Goal: Navigation & Orientation: Understand site structure

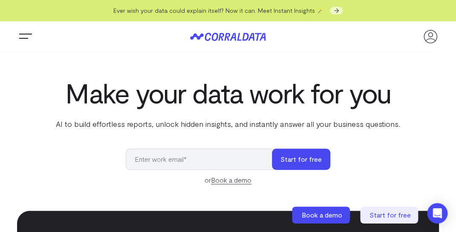
click at [20, 36] on button "Trigger Menu" at bounding box center [25, 36] width 17 height 17
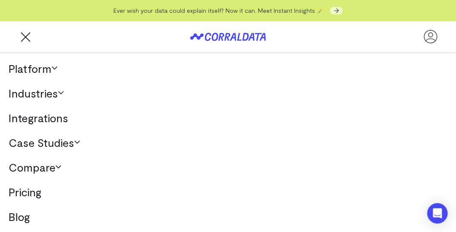
click at [55, 67] on use at bounding box center [54, 68] width 5 height 3
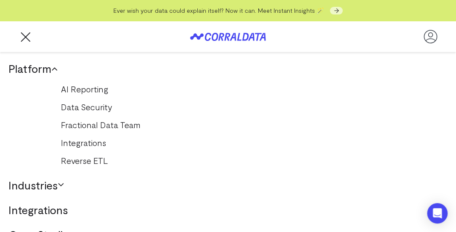
click at [55, 67] on icon at bounding box center [55, 70] width 6 height 6
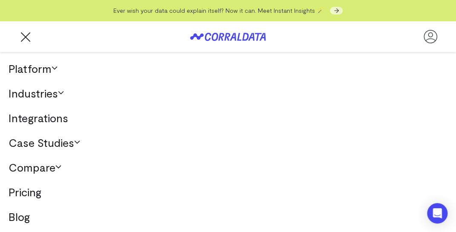
click at [64, 148] on link "Case Studies" at bounding box center [228, 143] width 456 height 25
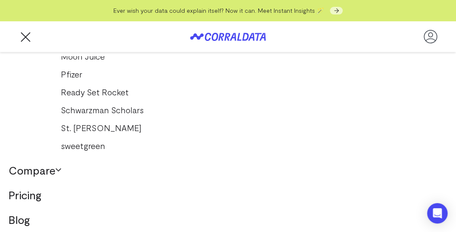
click at [46, 167] on link "Compare" at bounding box center [228, 170] width 456 height 25
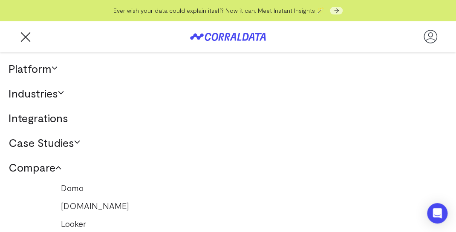
click at [36, 73] on link "Platform" at bounding box center [228, 68] width 456 height 25
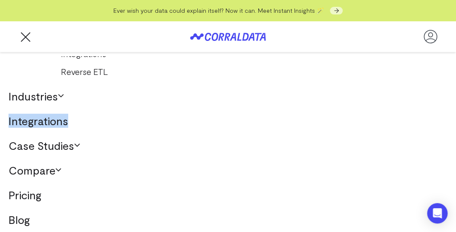
scroll to position [89, 0]
click at [22, 32] on button "Trigger Menu" at bounding box center [25, 36] width 17 height 17
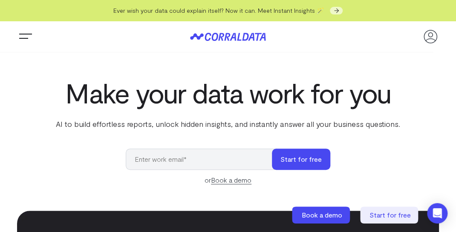
scroll to position [0, 0]
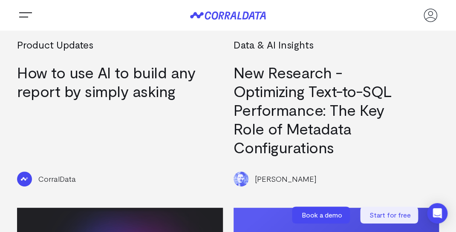
scroll to position [1113, 0]
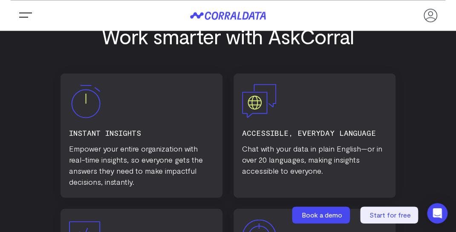
scroll to position [463, 0]
